Goal: Transaction & Acquisition: Purchase product/service

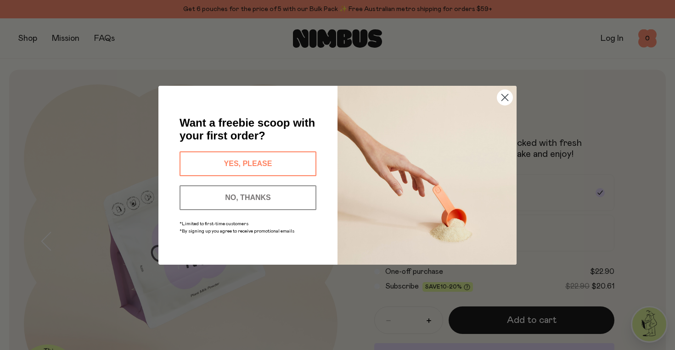
click at [292, 165] on button "YES, PLEASE" at bounding box center [247, 163] width 137 height 25
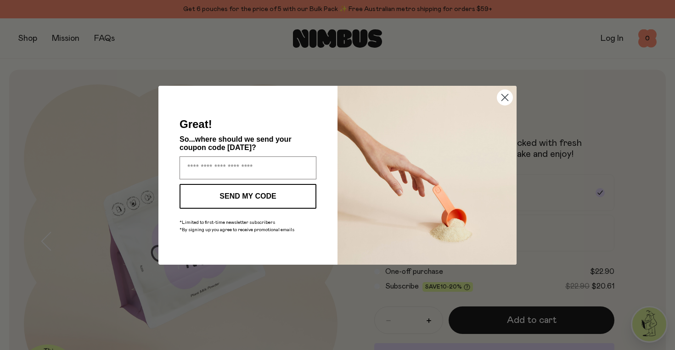
type input "**********"
click at [276, 197] on button "SEND MY CODE" at bounding box center [247, 196] width 137 height 25
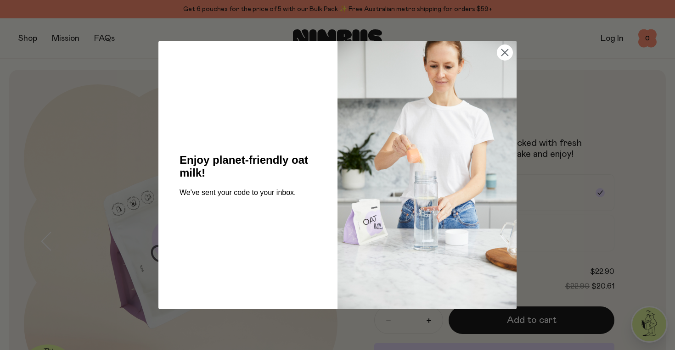
click at [505, 53] on icon "Close dialog" at bounding box center [505, 53] width 6 height 6
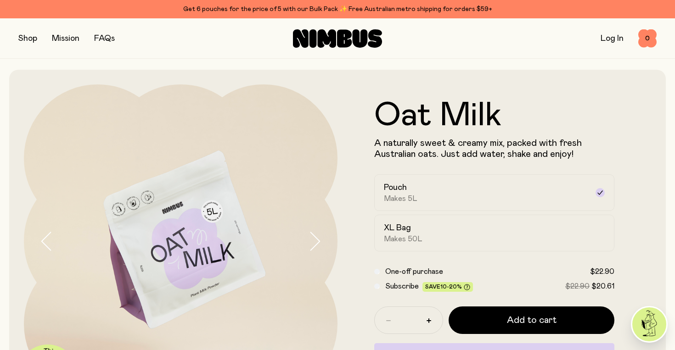
click at [29, 39] on button "button" at bounding box center [27, 38] width 19 height 13
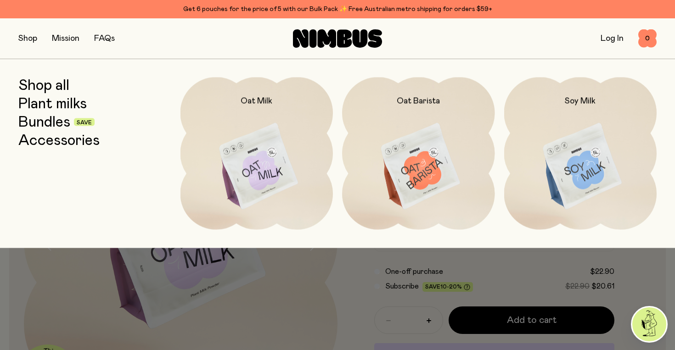
click at [68, 102] on link "Plant milks" at bounding box center [52, 103] width 68 height 17
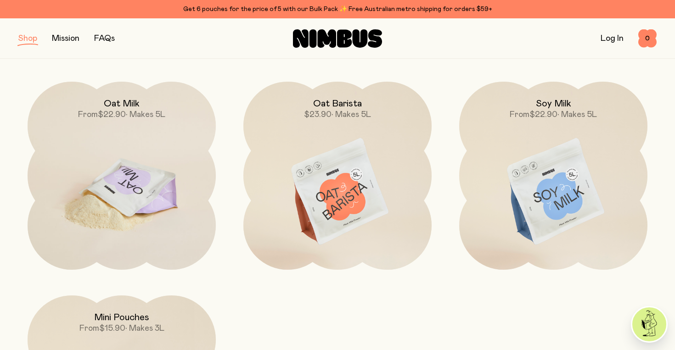
scroll to position [112, 0]
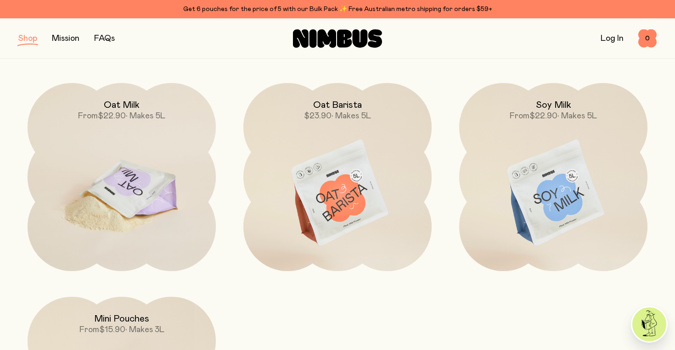
click at [158, 200] on img at bounding box center [122, 193] width 188 height 221
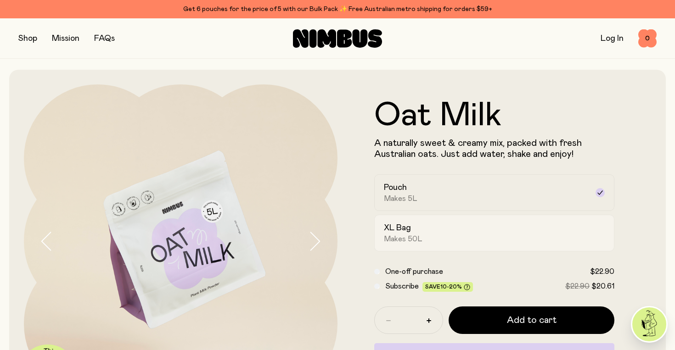
click at [447, 233] on div "XL Bag Makes 50L" at bounding box center [486, 233] width 204 height 21
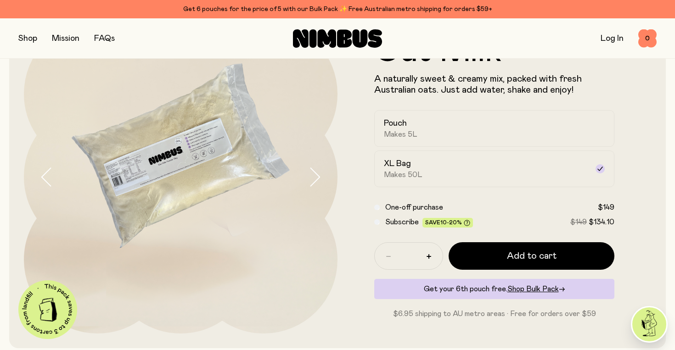
scroll to position [56, 0]
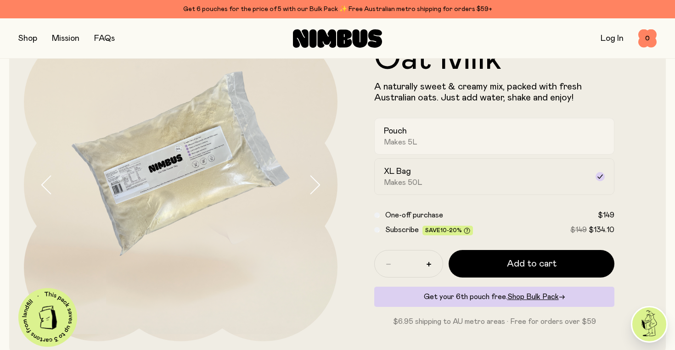
click at [394, 144] on span "Makes 5L" at bounding box center [401, 142] width 34 height 9
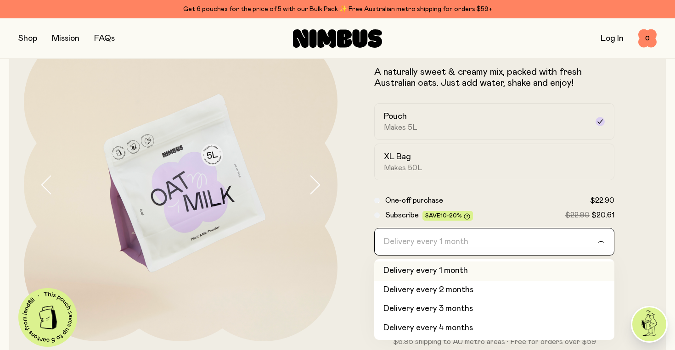
click at [396, 245] on div "Delivery every 1 month" at bounding box center [486, 242] width 223 height 27
click at [396, 245] on input "Search for option" at bounding box center [488, 242] width 216 height 27
click at [354, 228] on form "Oat Milk A naturally sweet & creamy mix, packed with fresh Australian oats. Jus…" at bounding box center [493, 187] width 313 height 319
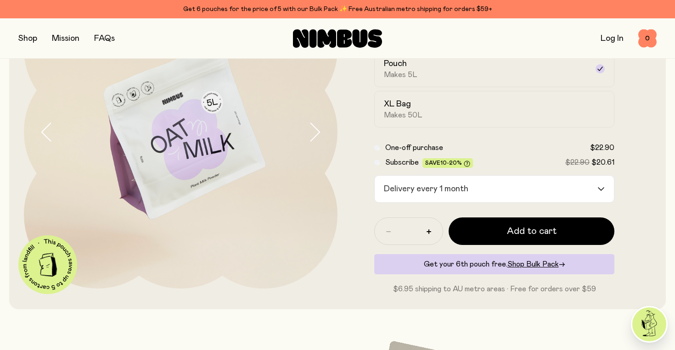
scroll to position [121, 0]
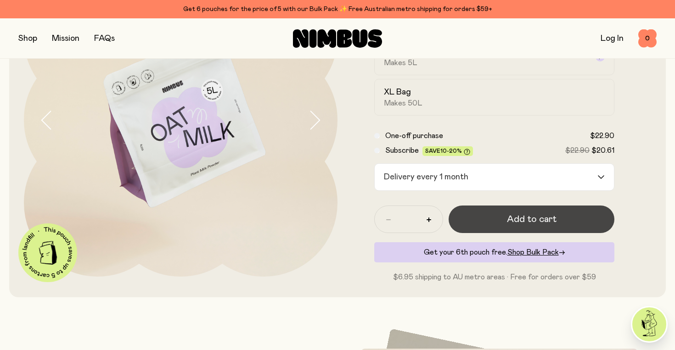
click at [520, 218] on span "Add to cart" at bounding box center [532, 219] width 50 height 13
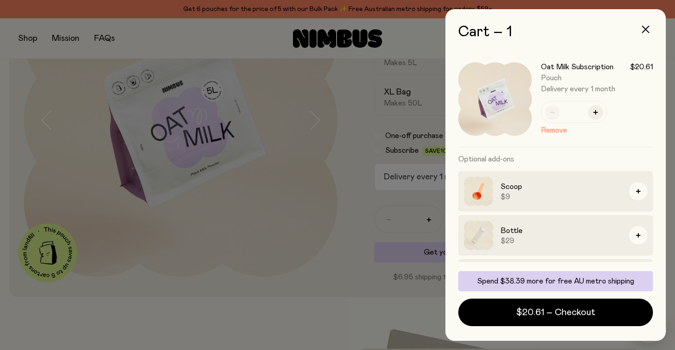
scroll to position [0, 0]
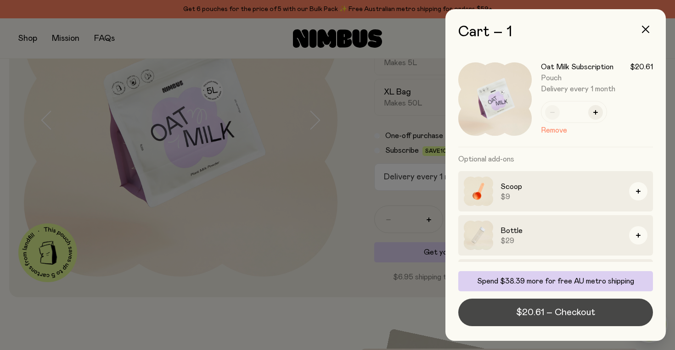
click at [557, 313] on span "$20.61 – Checkout" at bounding box center [555, 312] width 79 height 13
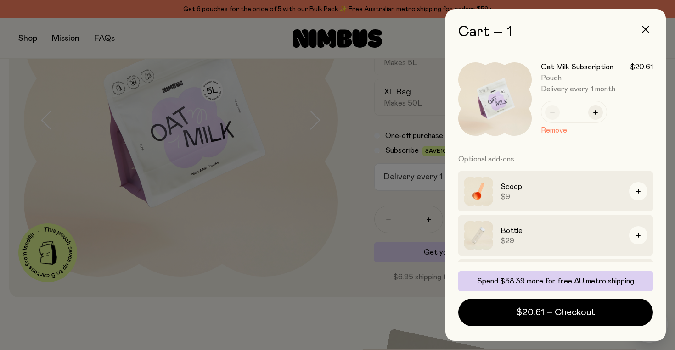
click at [146, 46] on div at bounding box center [337, 175] width 675 height 350
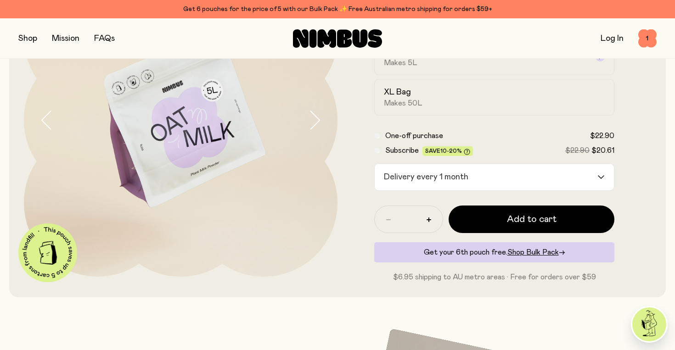
click at [104, 39] on link "FAQs" at bounding box center [104, 38] width 21 height 8
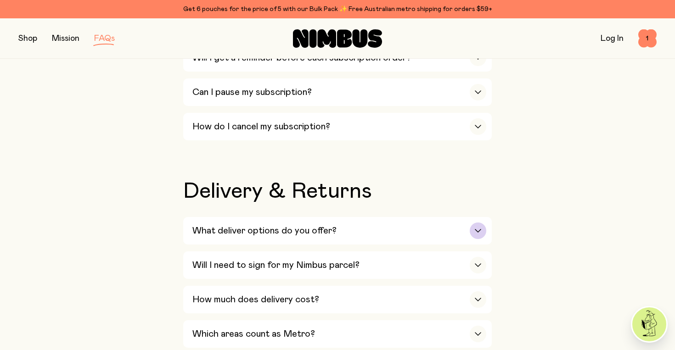
scroll to position [1268, 0]
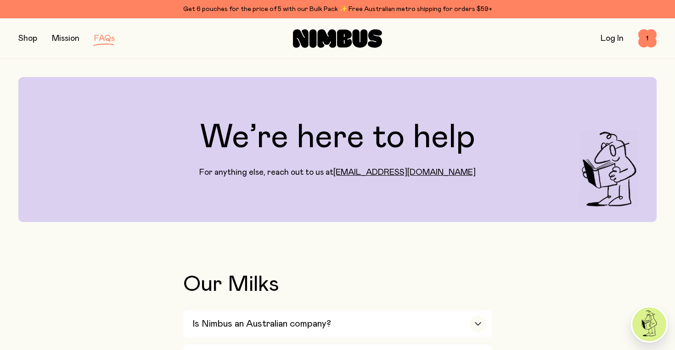
scroll to position [0, 0]
click at [22, 37] on button "button" at bounding box center [27, 38] width 19 height 13
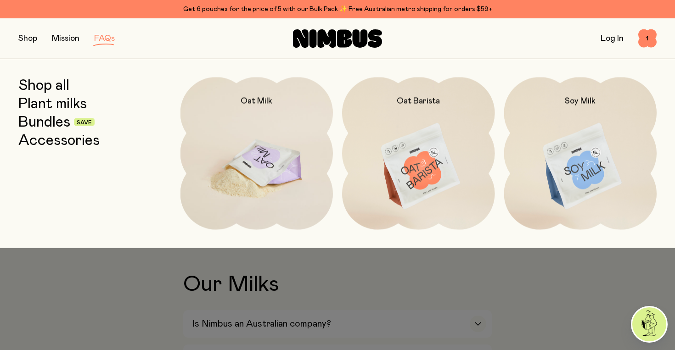
click at [245, 122] on img at bounding box center [256, 166] width 153 height 179
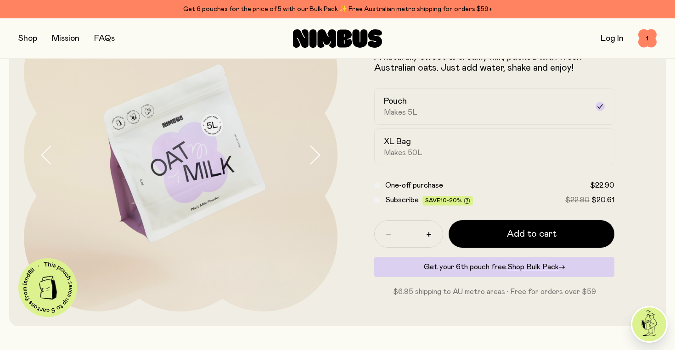
scroll to position [87, 0]
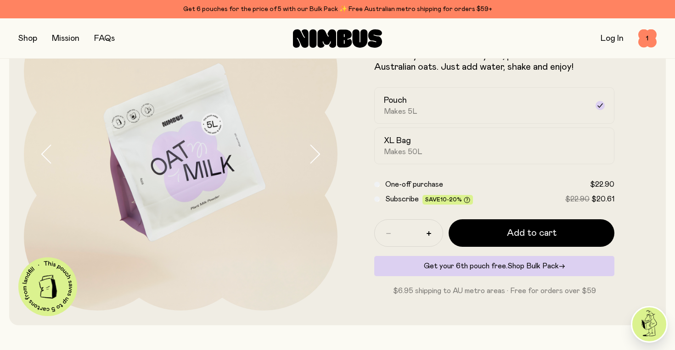
click at [546, 268] on span "Shop Bulk Pack" at bounding box center [532, 266] width 51 height 7
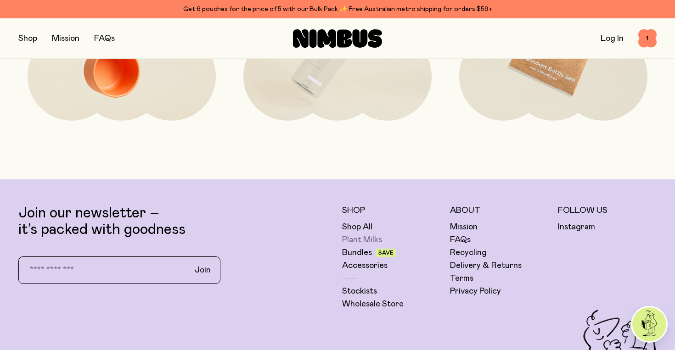
scroll to position [2182, 0]
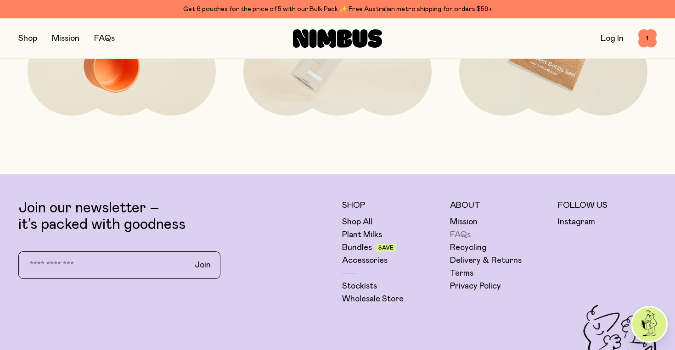
click at [454, 235] on link "FAQs" at bounding box center [460, 234] width 21 height 11
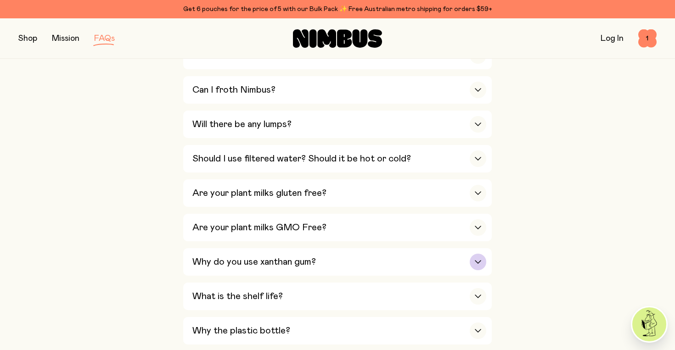
scroll to position [445, 0]
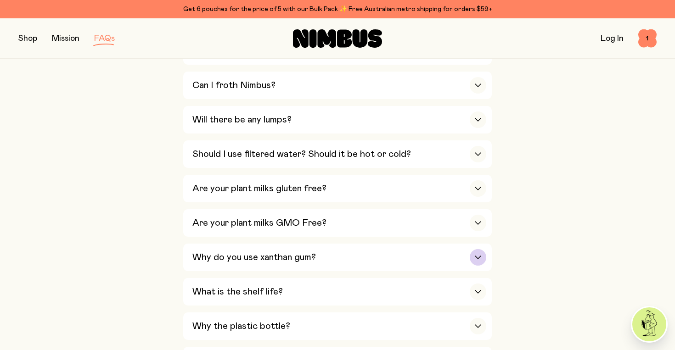
click at [477, 256] on icon "button" at bounding box center [477, 258] width 7 height 4
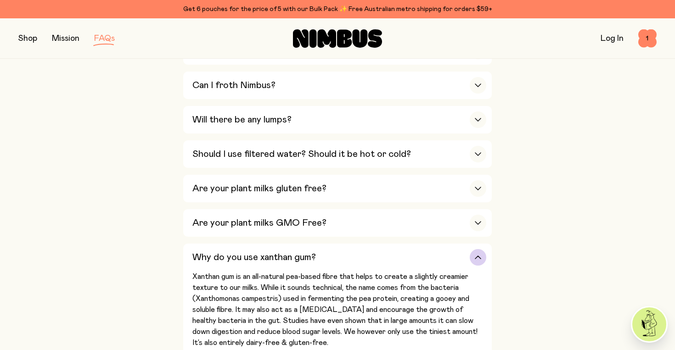
click at [478, 249] on div "button" at bounding box center [478, 257] width 17 height 17
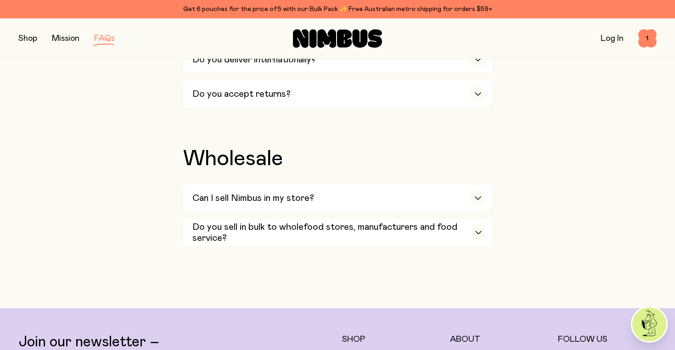
scroll to position [1587, 0]
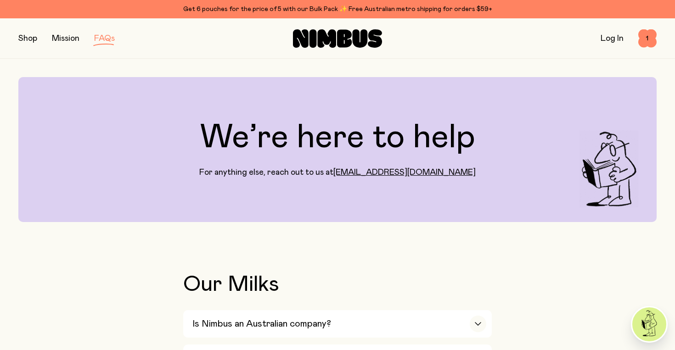
scroll to position [0, 0]
click at [28, 36] on button "button" at bounding box center [27, 38] width 19 height 13
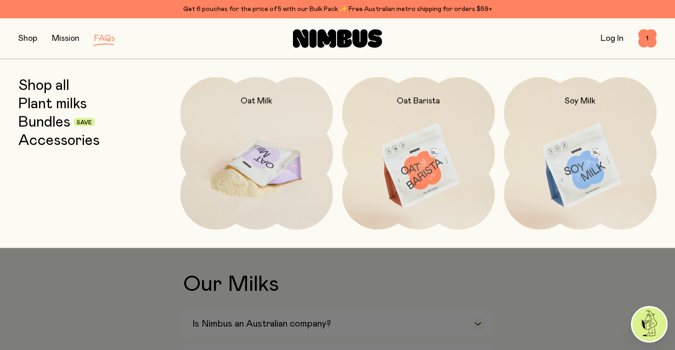
click at [238, 153] on img at bounding box center [256, 166] width 153 height 179
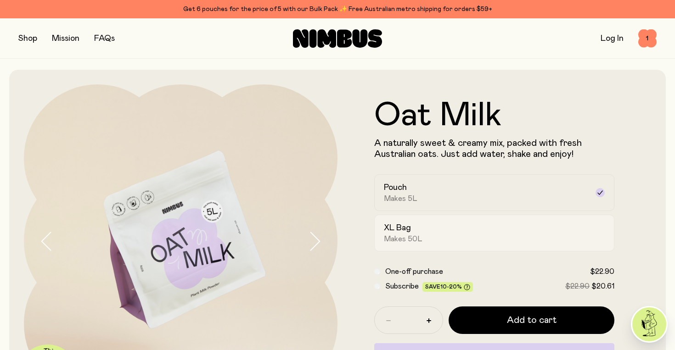
click at [392, 241] on span "Makes 50L" at bounding box center [403, 239] width 39 height 9
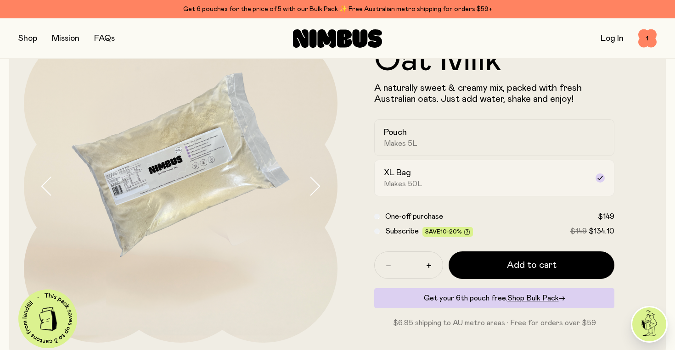
scroll to position [56, 0]
click at [407, 137] on h2 "Pouch" at bounding box center [395, 132] width 23 height 11
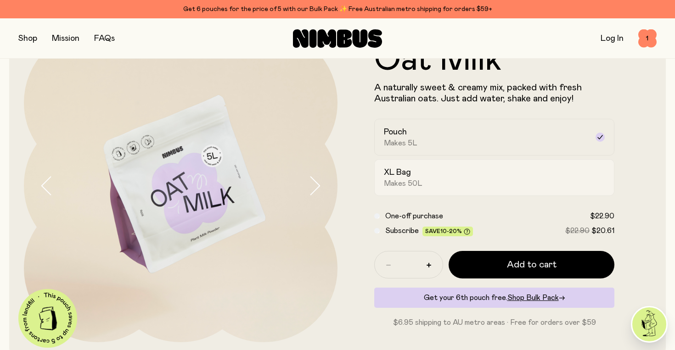
click at [423, 175] on div "XL Bag Makes 50L" at bounding box center [486, 177] width 204 height 21
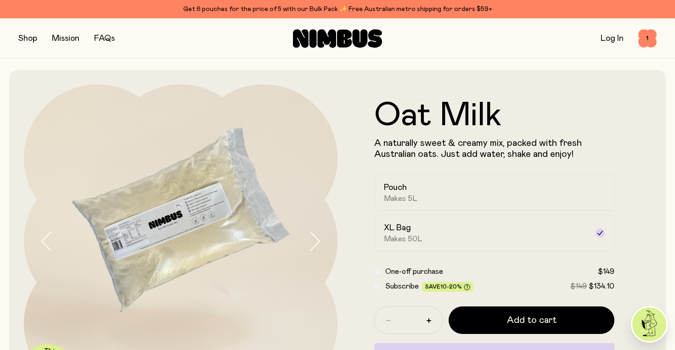
scroll to position [56, 0]
